Goal: Task Accomplishment & Management: Complete application form

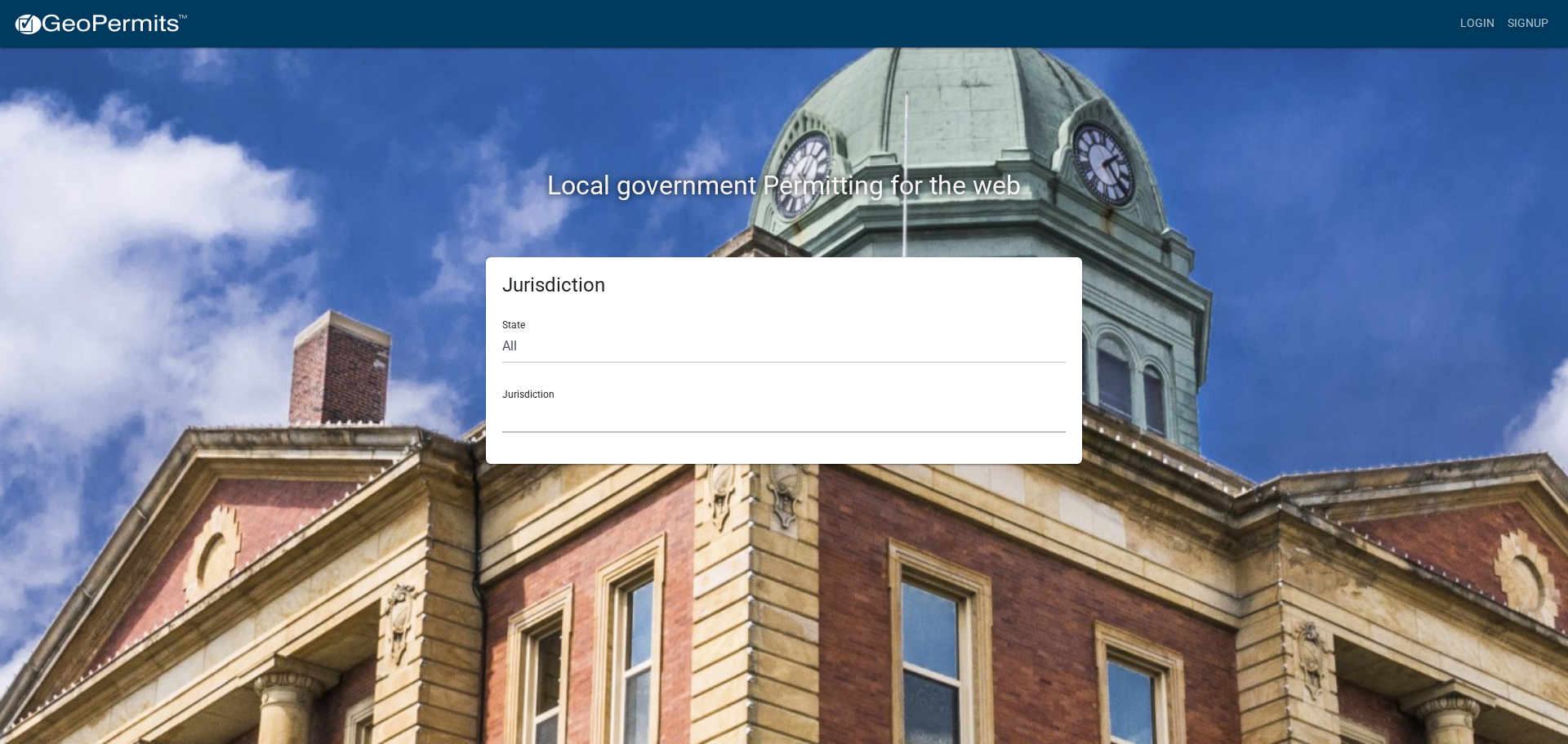
click at [524, 409] on select "Custer County, Colorado Carroll County, Georgia Cook County, Georgia Crawford C…" at bounding box center [784, 416] width 563 height 34
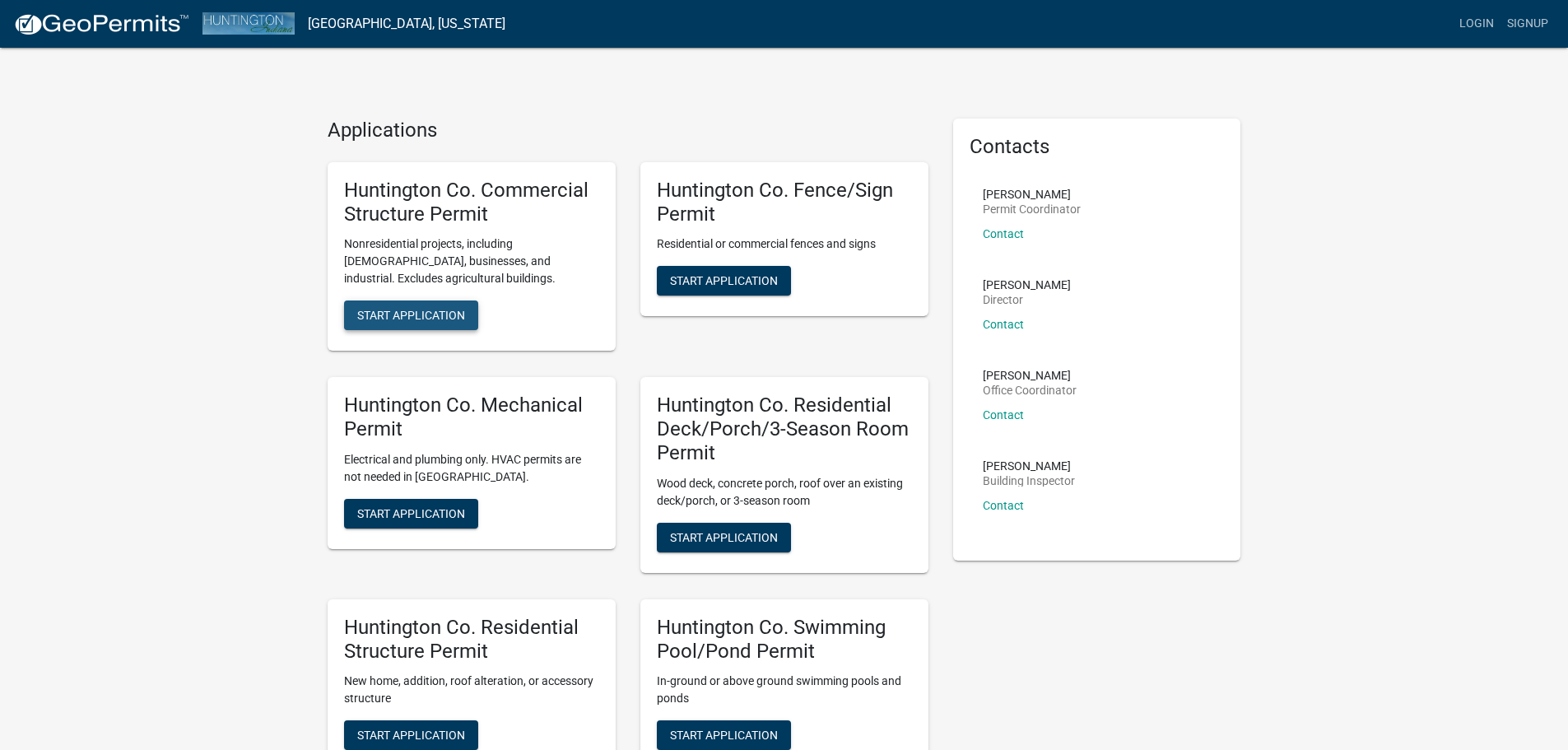
click at [449, 321] on span "Start Application" at bounding box center [410, 315] width 108 height 14
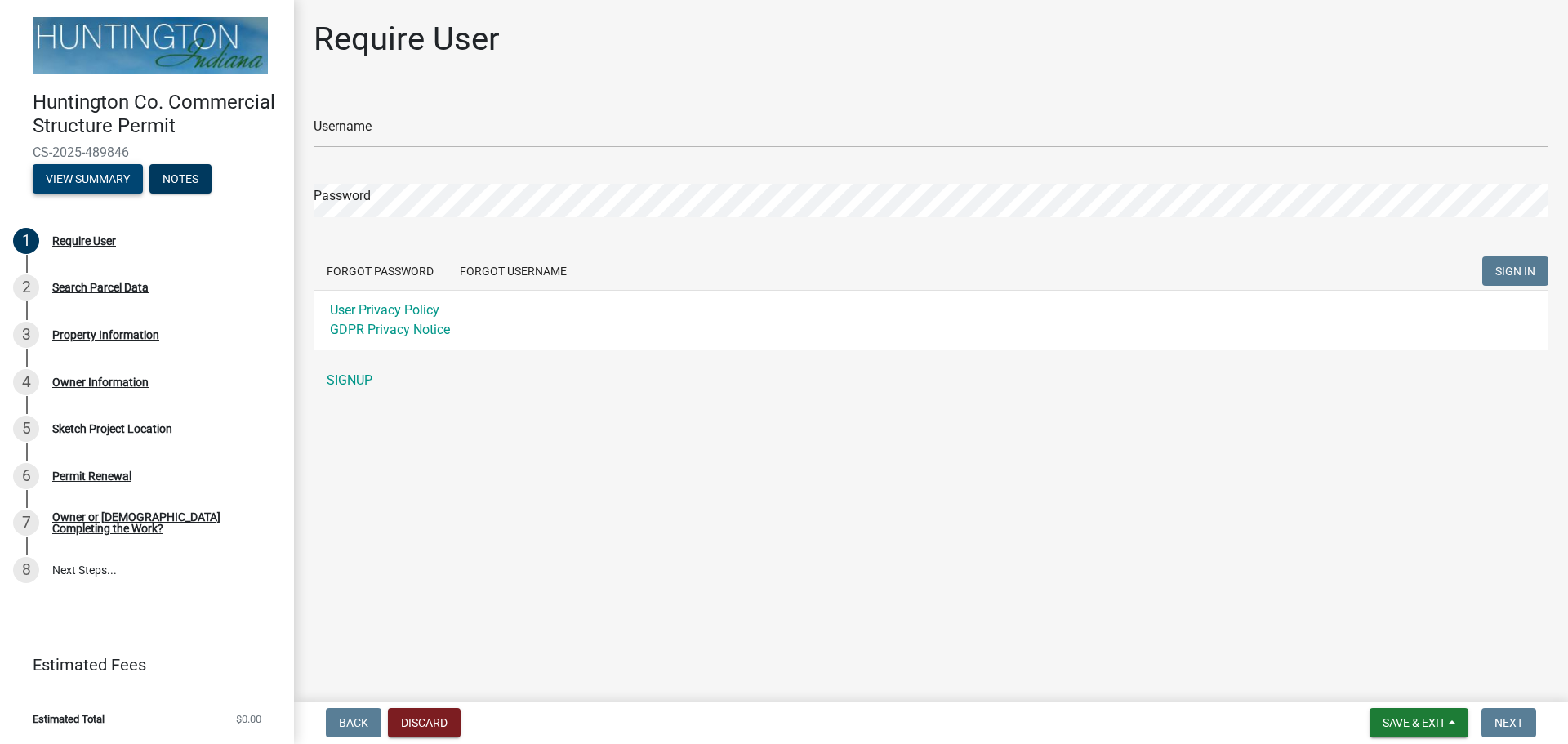
click at [106, 174] on button "View Summary" at bounding box center [88, 179] width 110 height 29
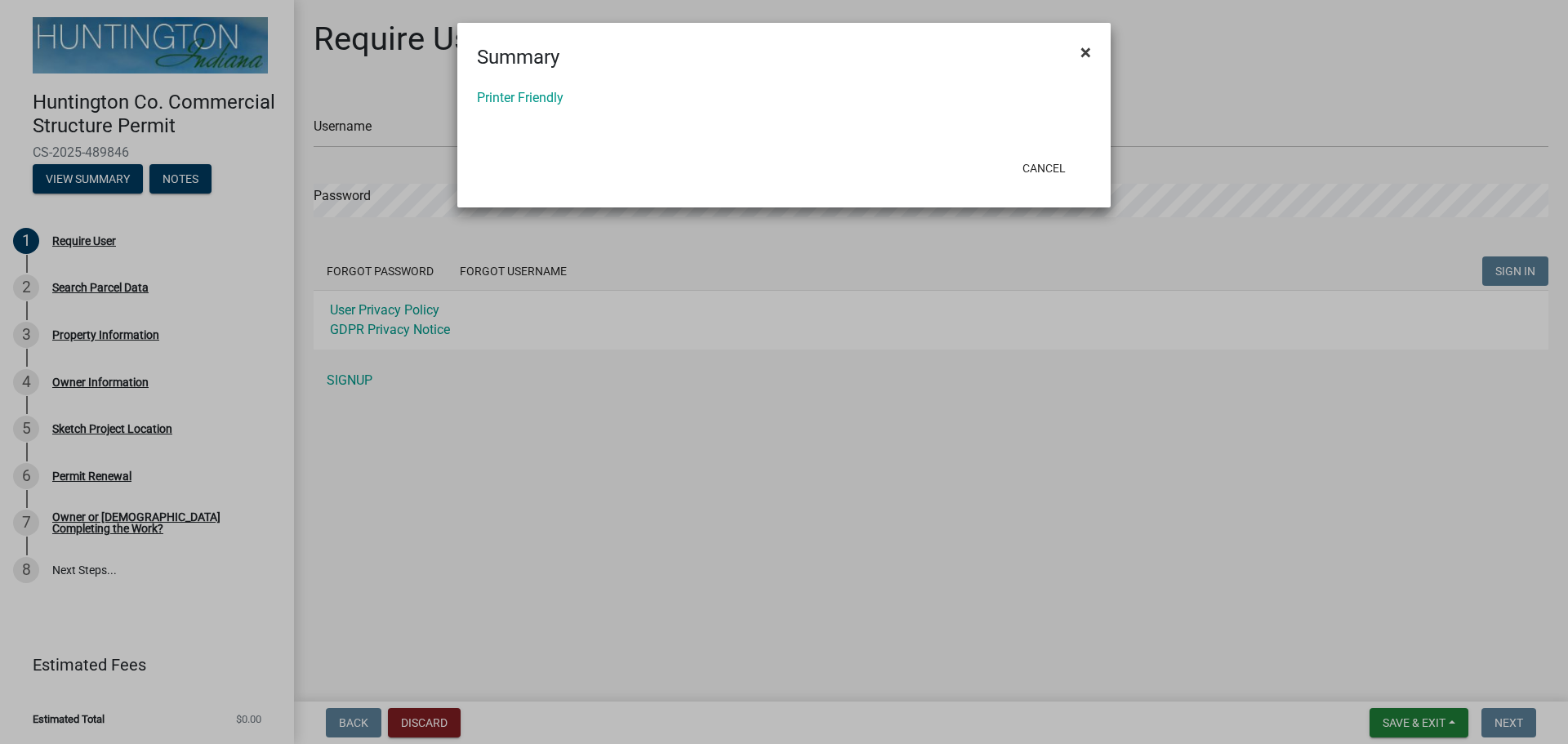
click at [1082, 52] on span "×" at bounding box center [1086, 51] width 11 height 23
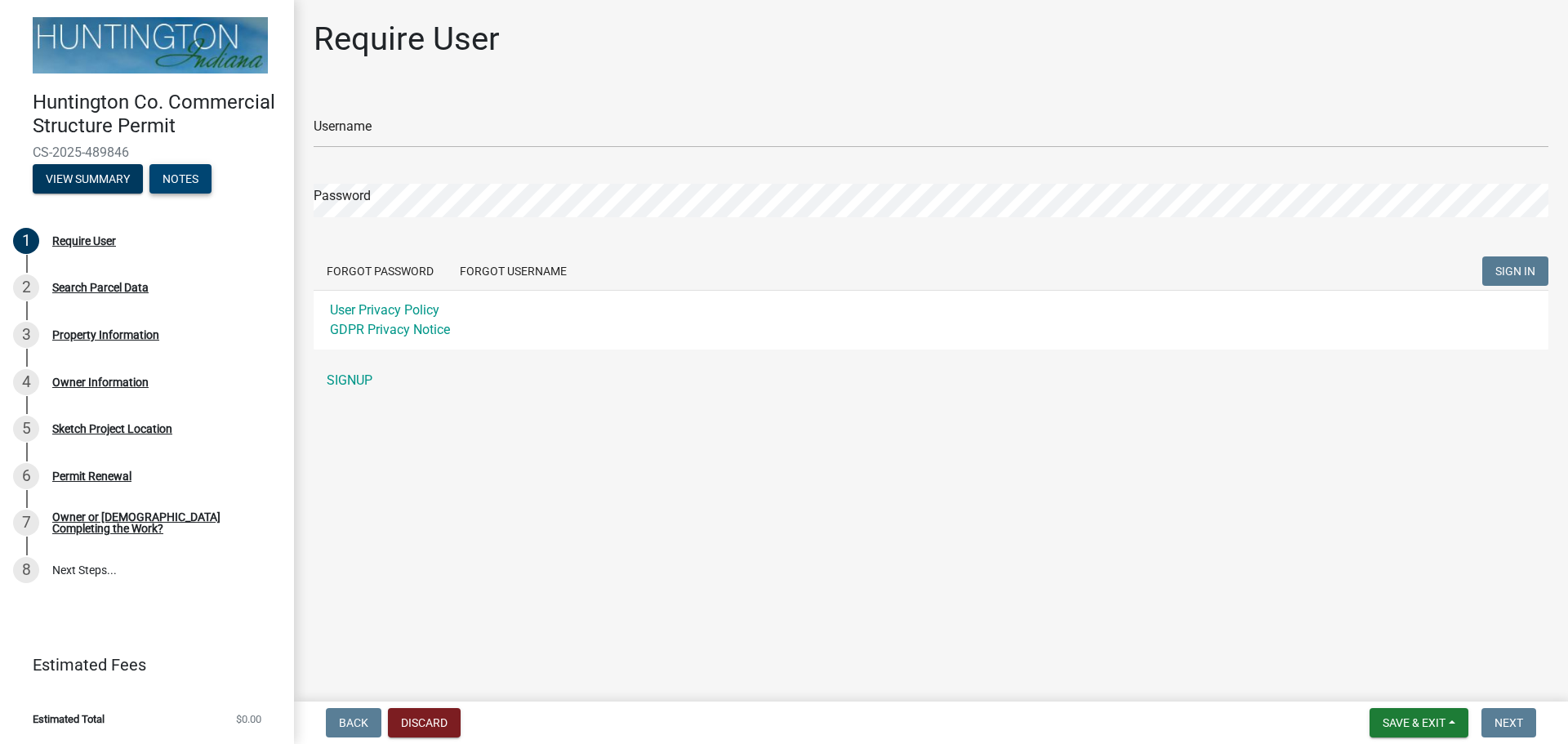
click at [192, 190] on button "Notes" at bounding box center [180, 179] width 62 height 29
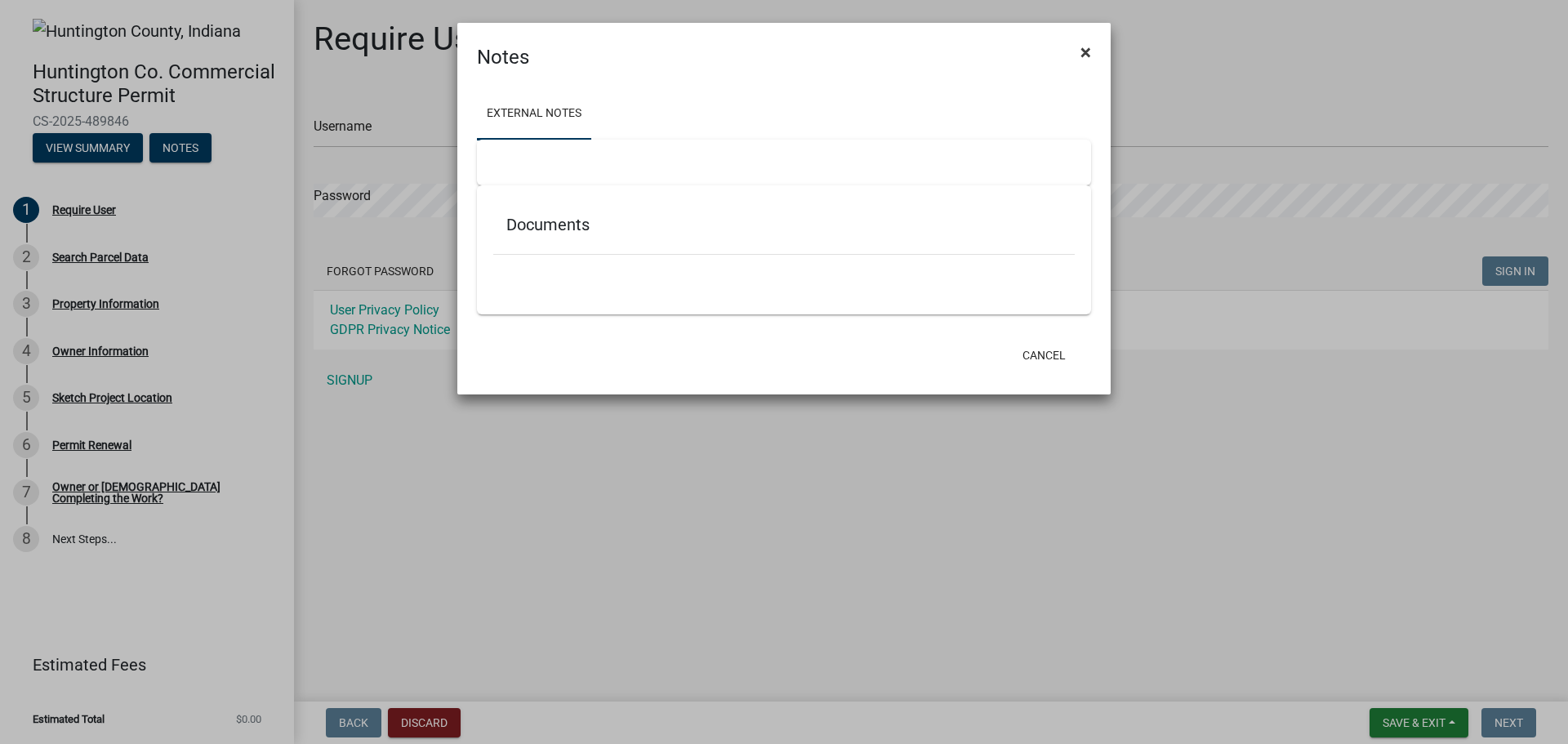
click at [1091, 55] on button "×" at bounding box center [1086, 52] width 37 height 45
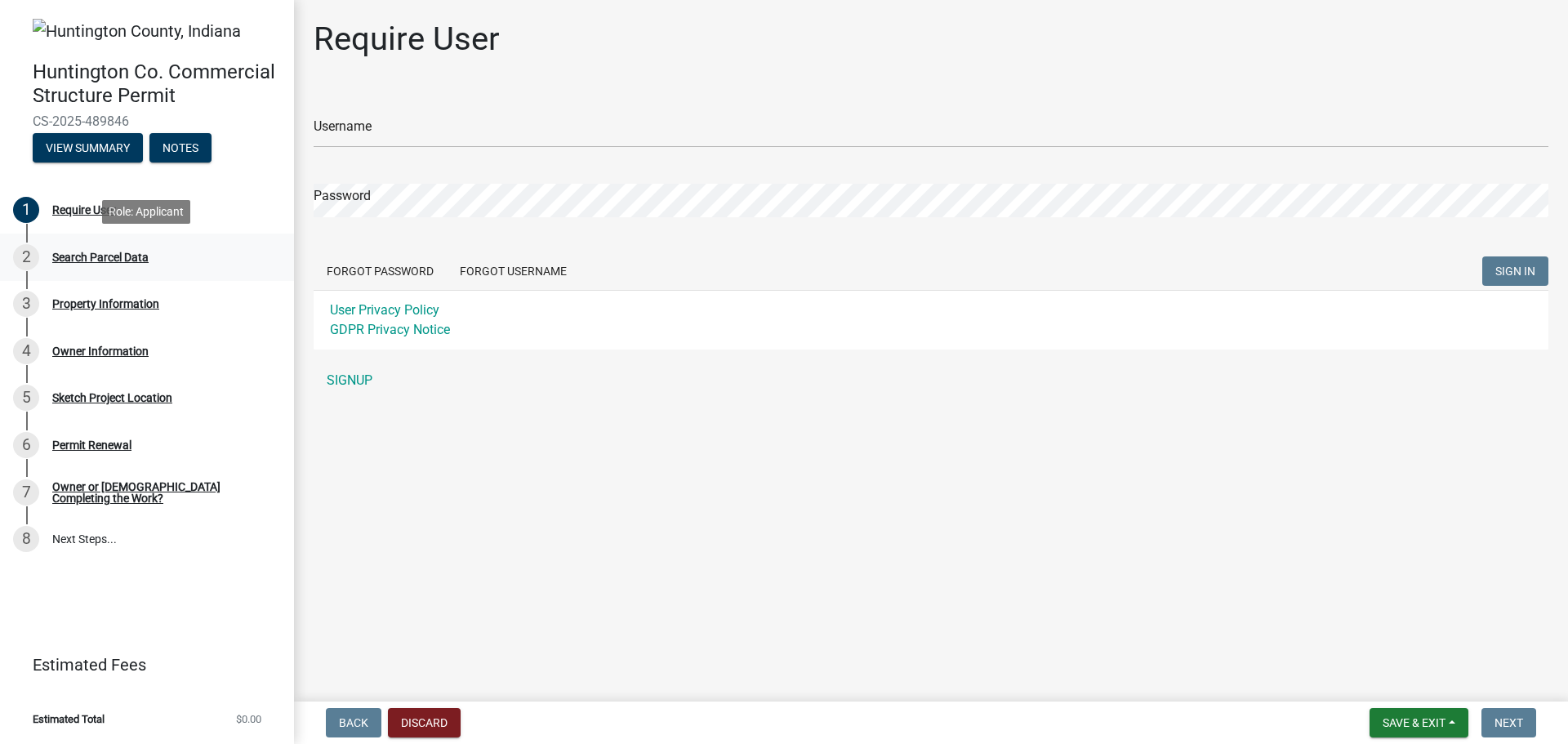
click at [147, 270] on div "2 Search Parcel Data" at bounding box center [141, 257] width 255 height 26
click at [125, 301] on div "Property Information" at bounding box center [105, 304] width 107 height 12
